Goal: Information Seeking & Learning: Check status

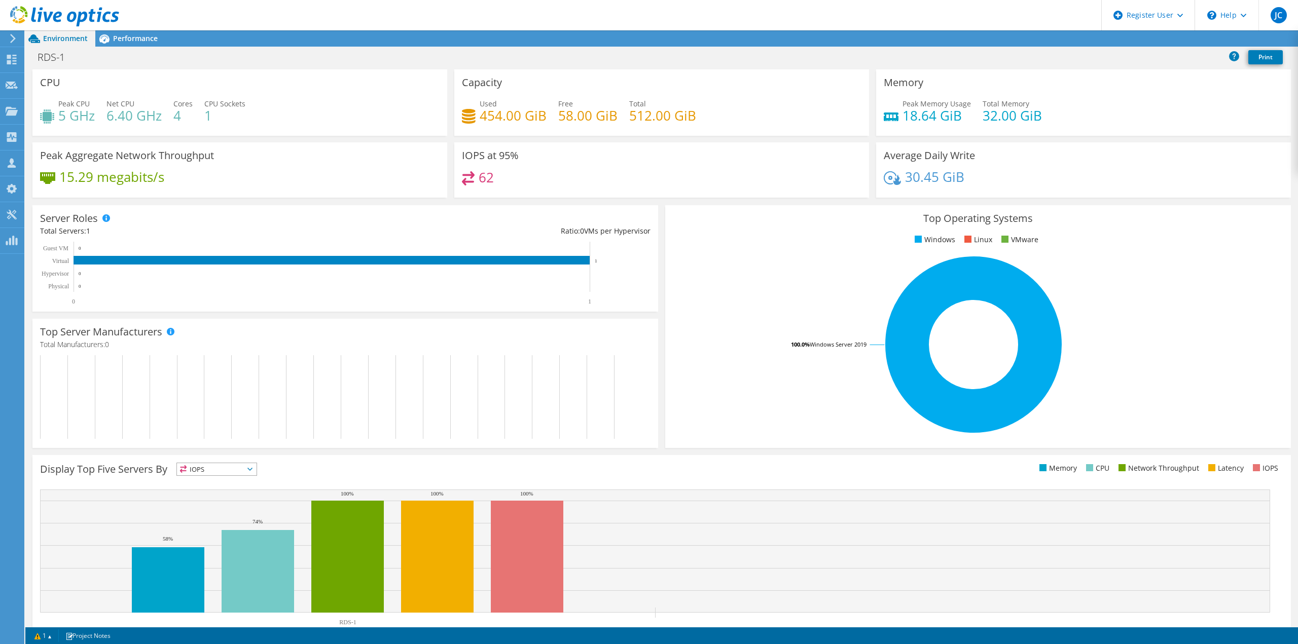
click at [41, 24] on icon at bounding box center [64, 16] width 109 height 21
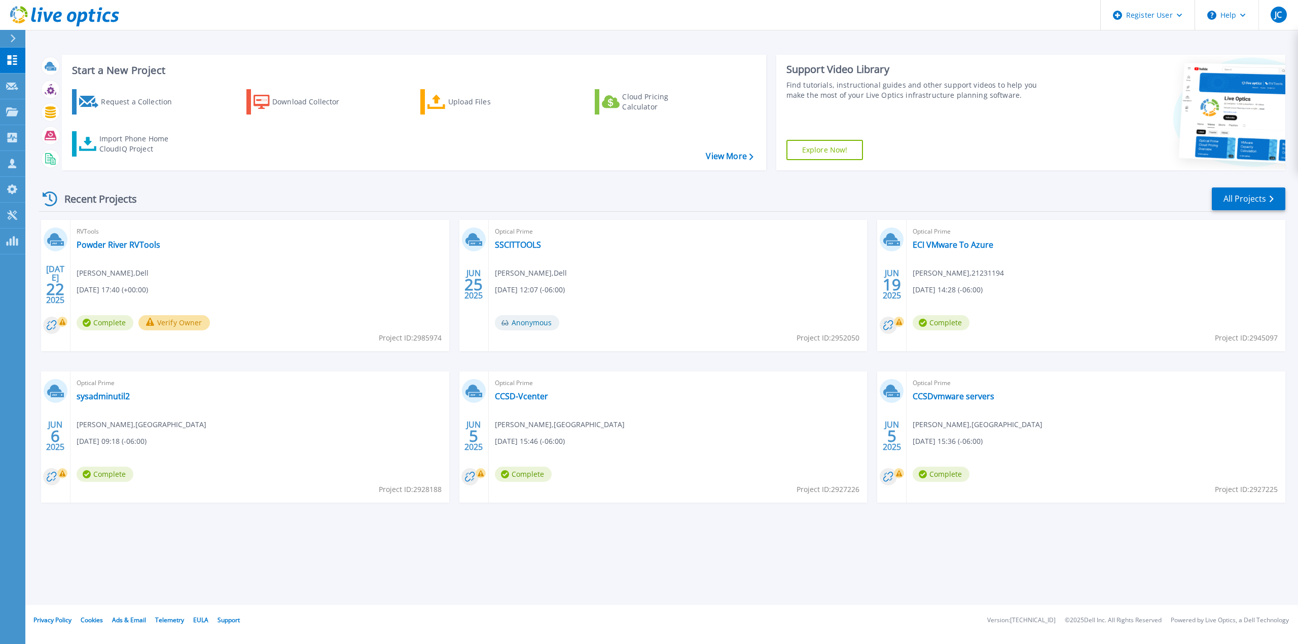
click at [13, 37] on icon at bounding box center [13, 38] width 5 height 8
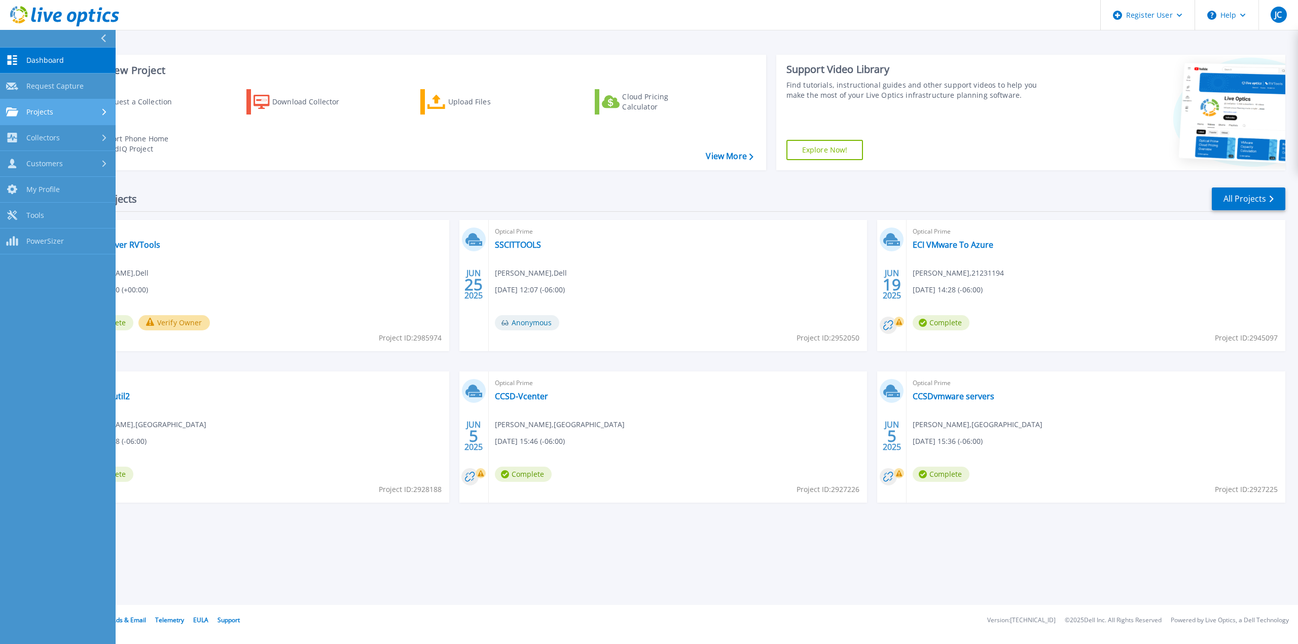
click at [45, 121] on link "Projects Projects" at bounding box center [58, 112] width 116 height 26
click at [67, 147] on link "Search Projects" at bounding box center [58, 138] width 116 height 26
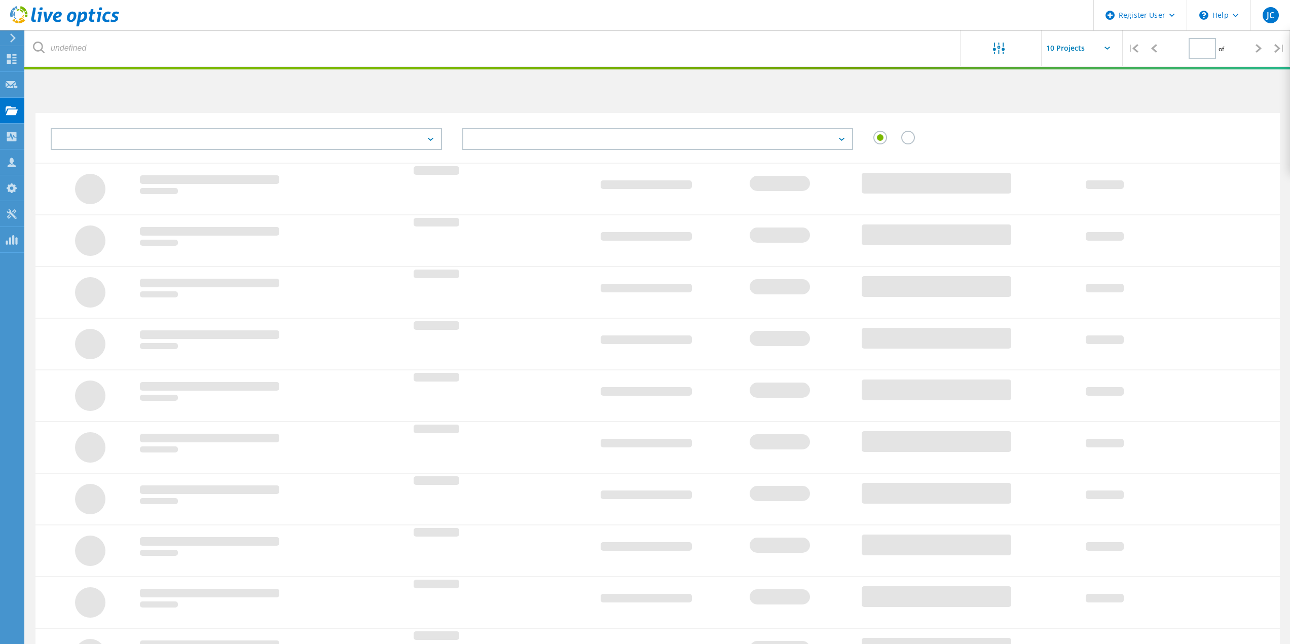
type input "1"
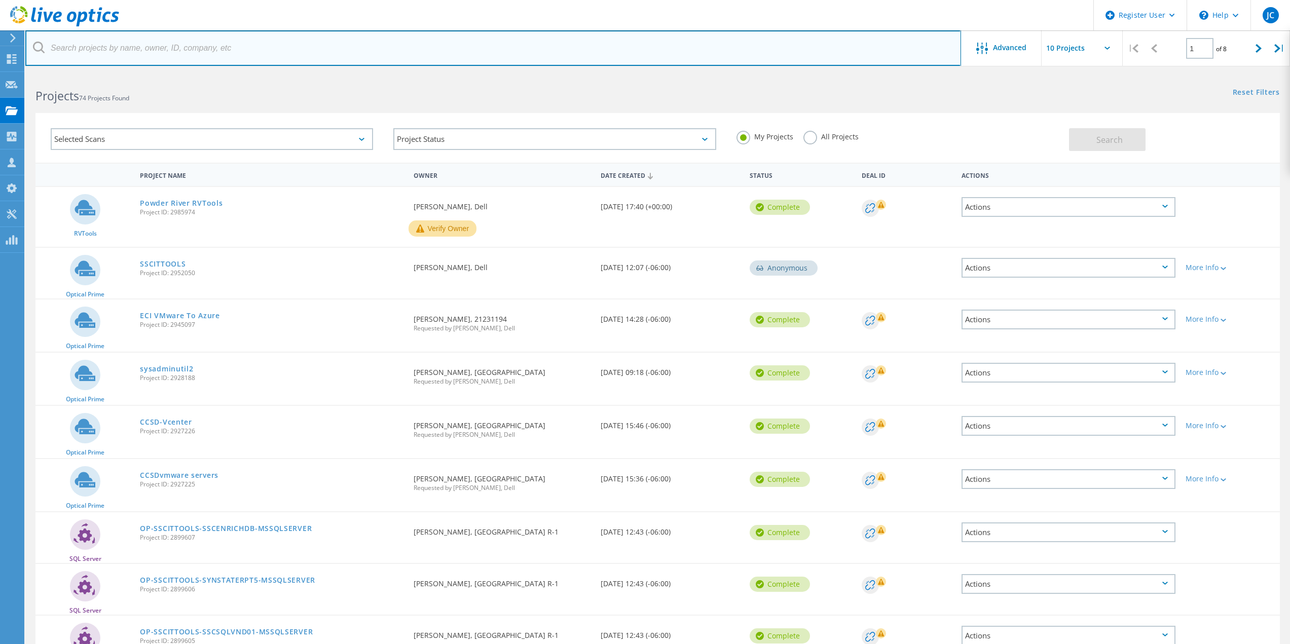
click at [352, 36] on input "text" at bounding box center [493, 47] width 936 height 35
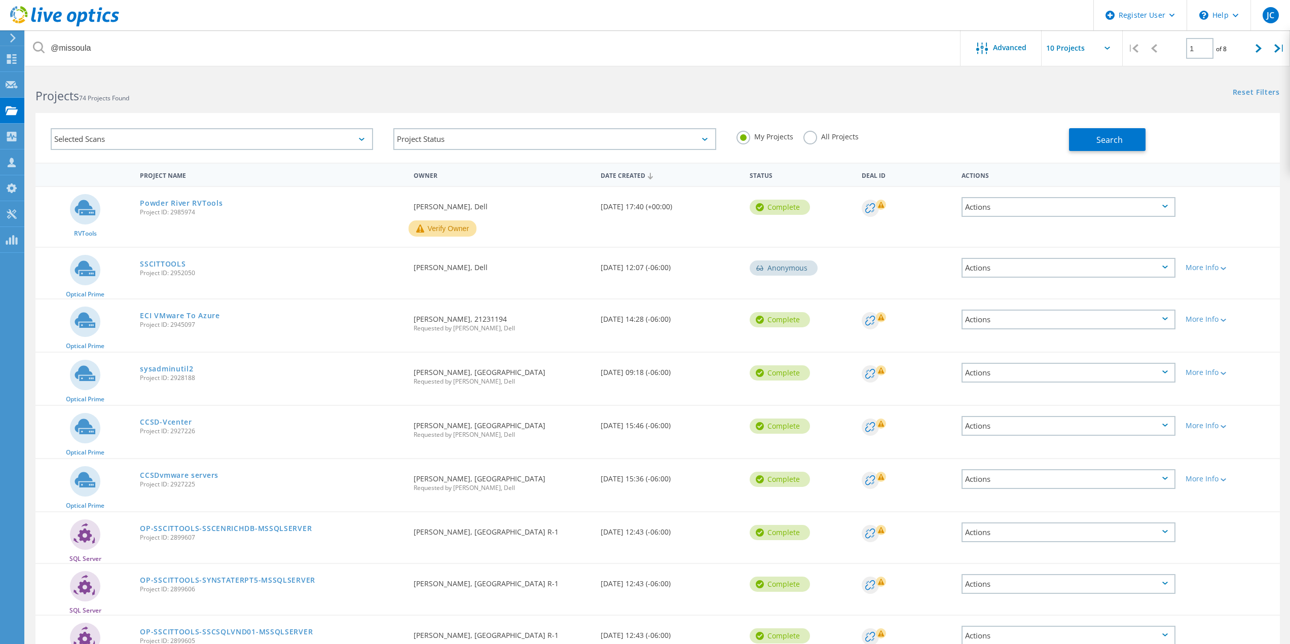
click at [833, 132] on label "All Projects" at bounding box center [831, 136] width 55 height 10
click at [0, 0] on input "All Projects" at bounding box center [0, 0] width 0 height 0
click at [1108, 139] on span "Search" at bounding box center [1110, 139] width 26 height 11
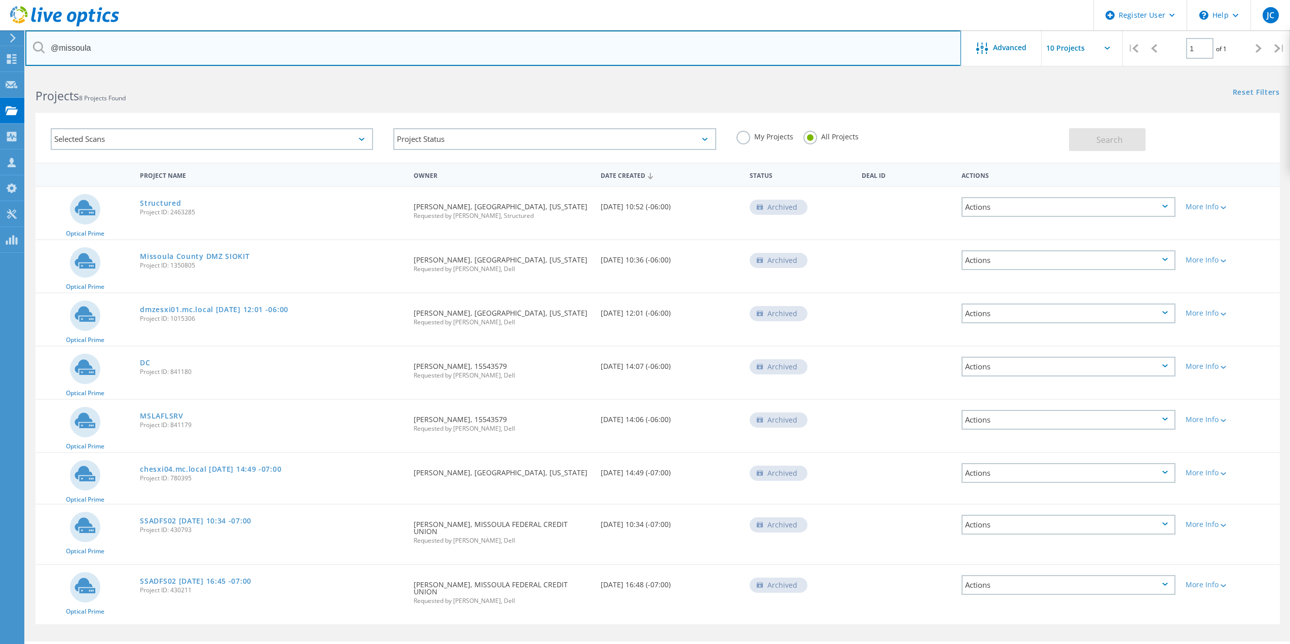
click at [251, 54] on input "@missoula" at bounding box center [493, 47] width 936 height 35
paste input "ci.missoula.mt.us"
type input "@ci.missoula.mt.us"
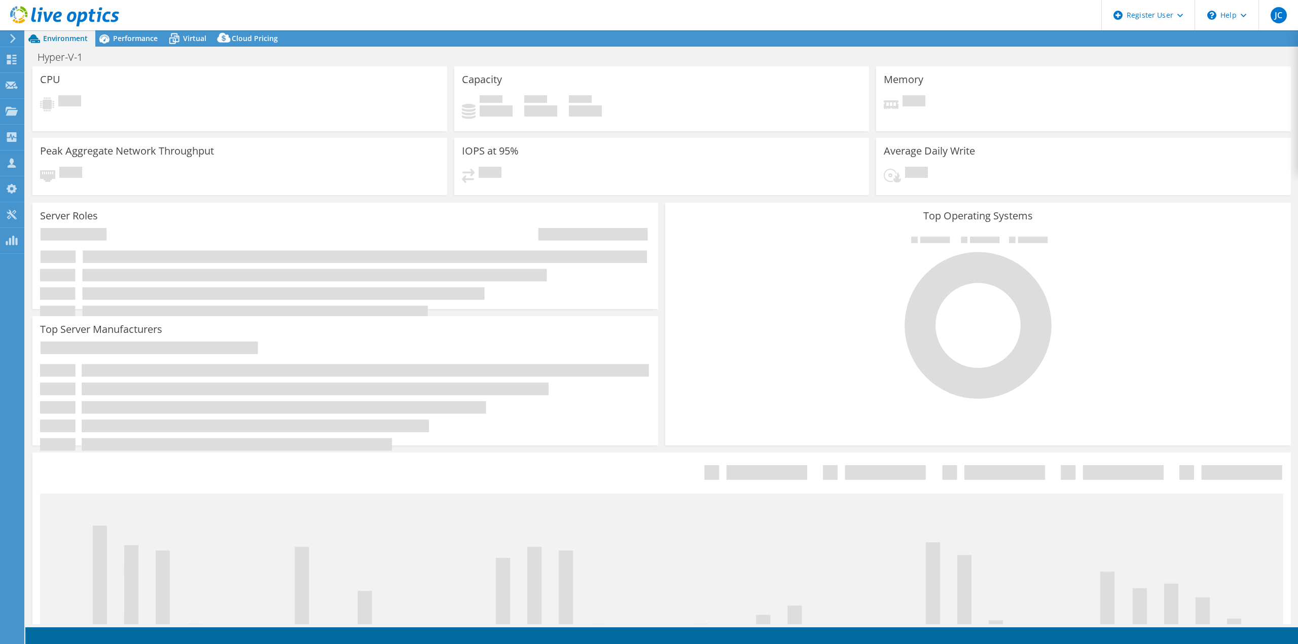
select select "USD"
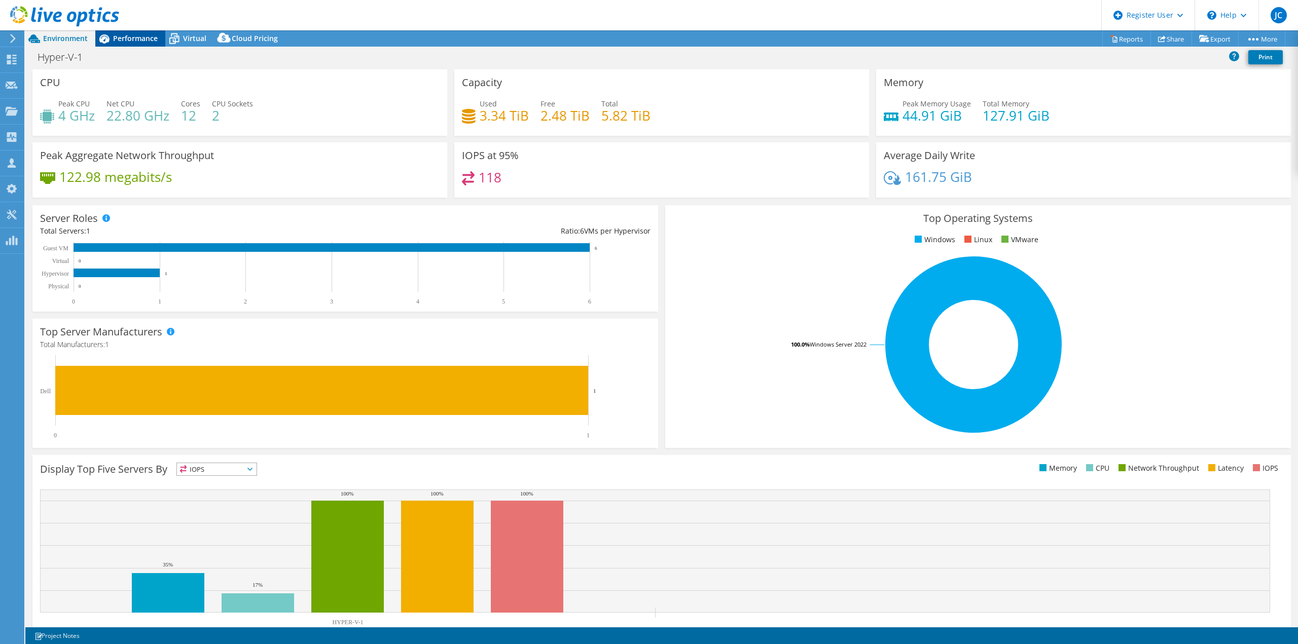
click at [140, 42] on span "Performance" at bounding box center [135, 38] width 45 height 10
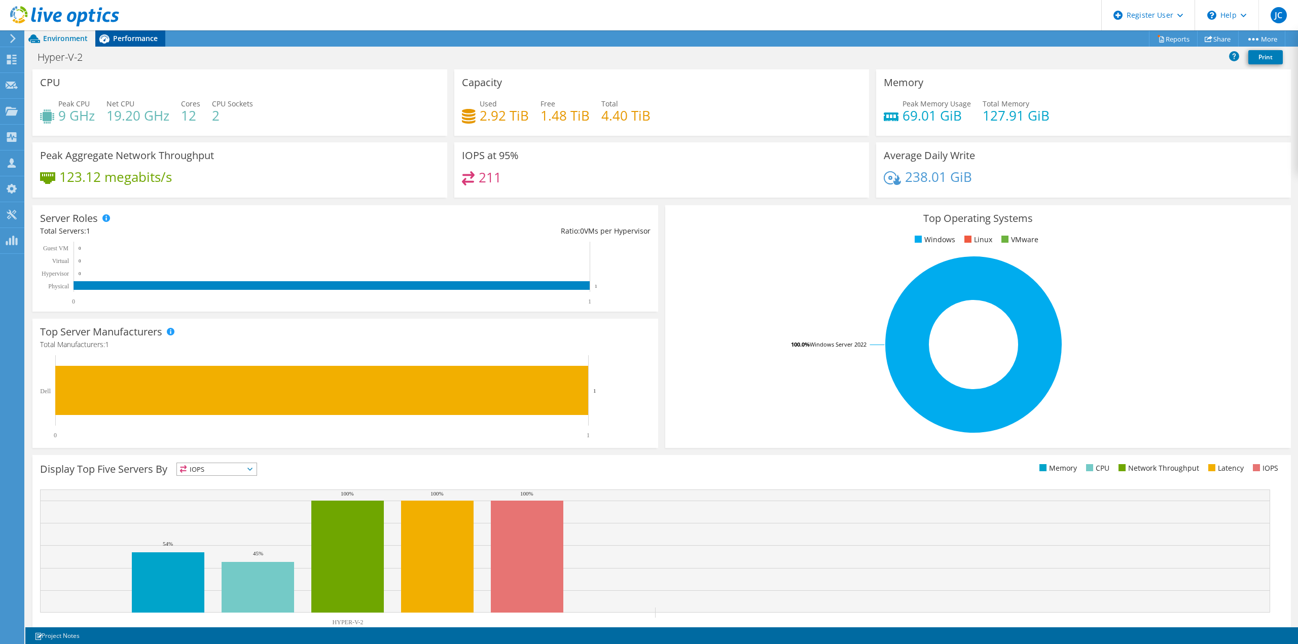
click at [127, 39] on span "Performance" at bounding box center [135, 38] width 45 height 10
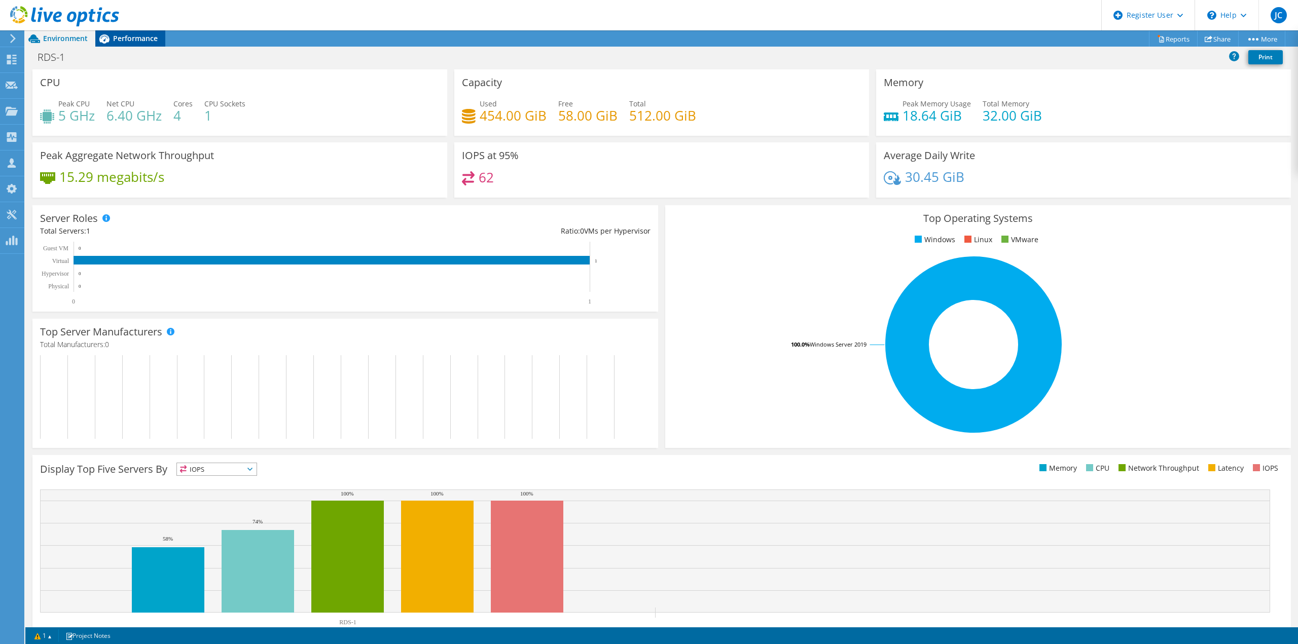
click at [152, 43] on span "Performance" at bounding box center [135, 38] width 45 height 10
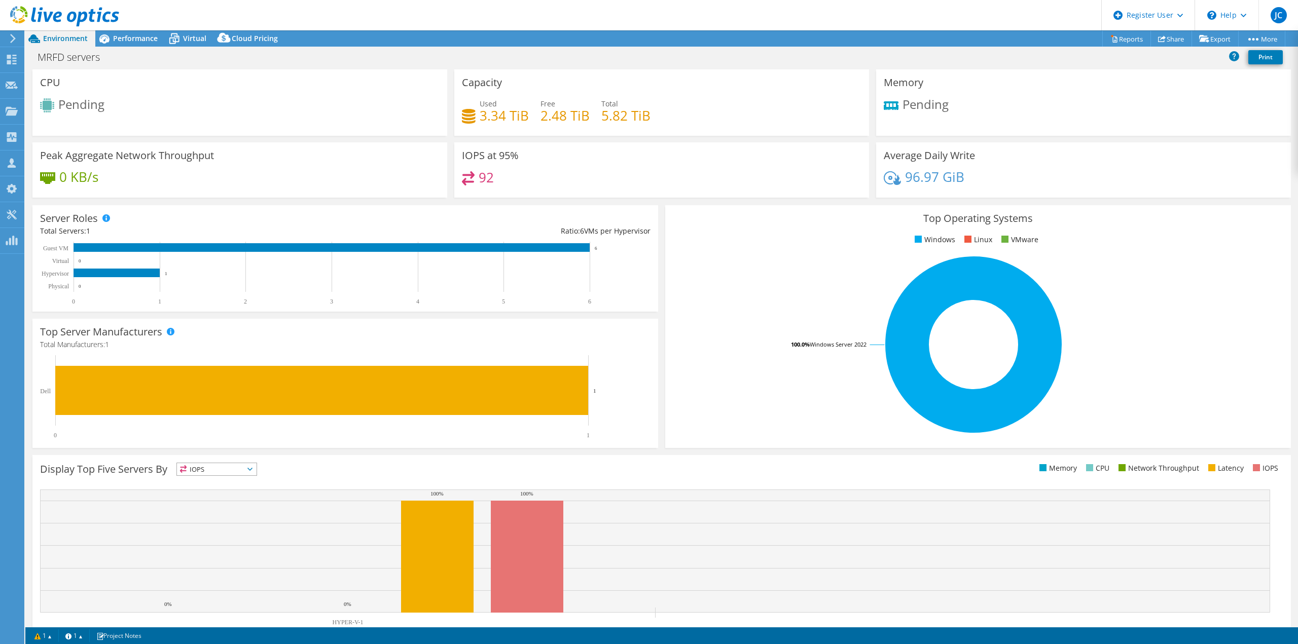
select select "USD"
click at [133, 38] on span "Performance" at bounding box center [135, 38] width 45 height 10
